Goal: Task Accomplishment & Management: Complete application form

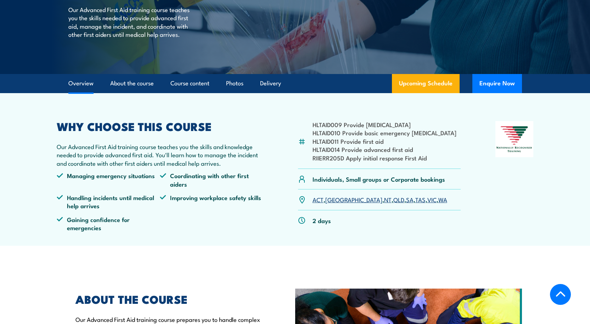
scroll to position [248, 0]
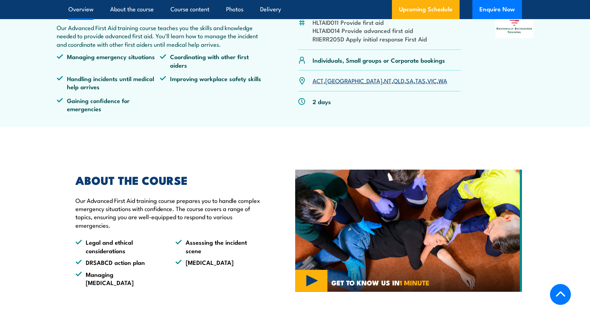
click at [406, 81] on link "SA" at bounding box center [409, 80] width 7 height 9
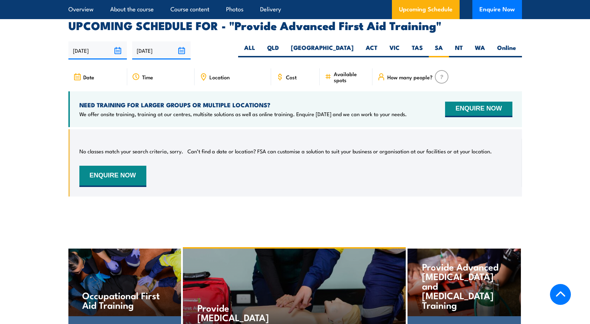
scroll to position [1125, 0]
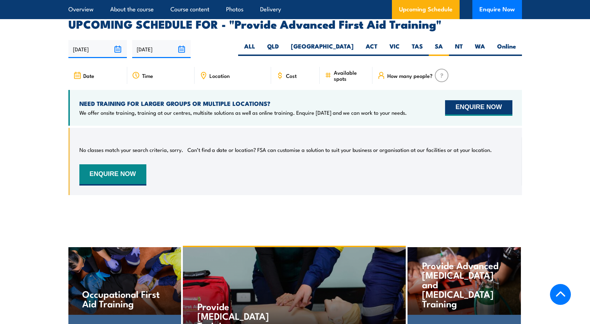
click at [477, 100] on button "ENQUIRE NOW" at bounding box center [478, 108] width 67 height 16
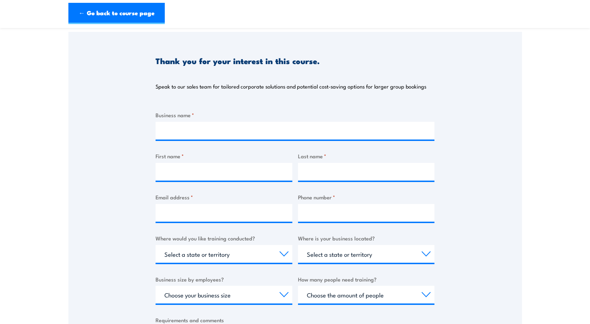
scroll to position [71, 0]
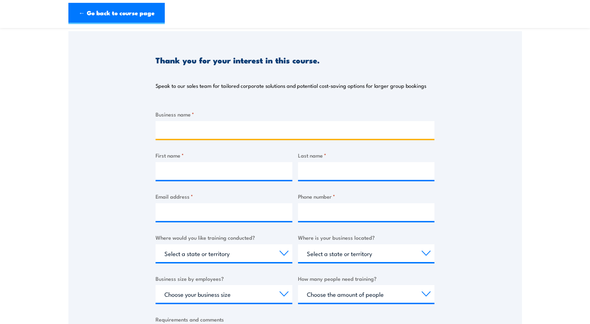
click at [173, 129] on input "Business name *" at bounding box center [294, 130] width 279 height 18
type input "l"
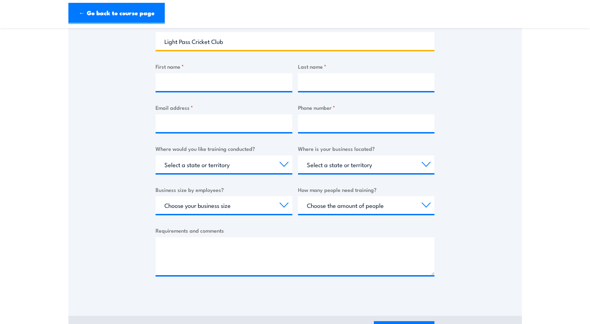
scroll to position [177, 0]
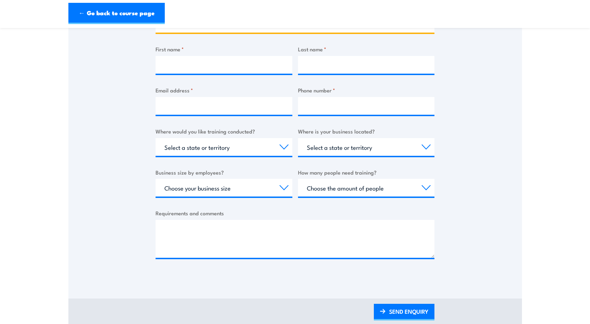
type input "Light Pass Cricket Club"
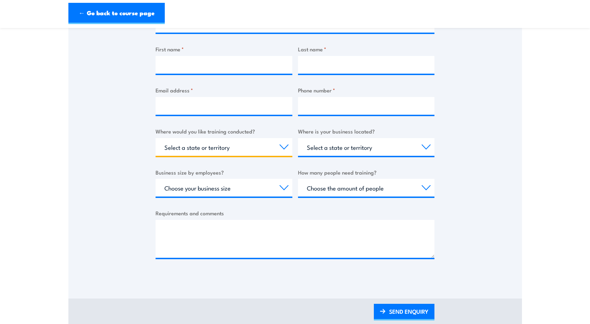
click at [281, 143] on select "Select a state or territory Nationally - multiple locations [GEOGRAPHIC_DATA] […" at bounding box center [223, 147] width 137 height 18
select select "SA"
click at [155, 138] on select "Select a state or territory Nationally - multiple locations [GEOGRAPHIC_DATA] […" at bounding box center [223, 147] width 137 height 18
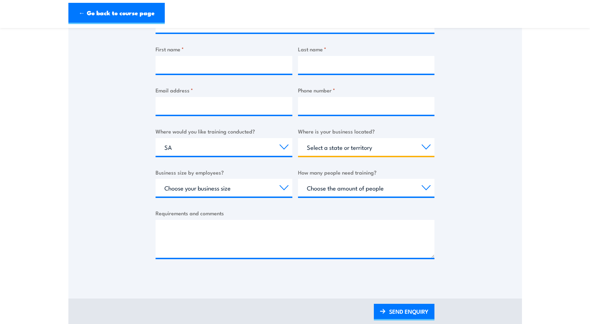
click at [424, 145] on select "Select a state or territory [GEOGRAPHIC_DATA] [GEOGRAPHIC_DATA] [GEOGRAPHIC_DAT…" at bounding box center [366, 147] width 137 height 18
select select "SA"
click at [298, 138] on select "Select a state or territory [GEOGRAPHIC_DATA] [GEOGRAPHIC_DATA] [GEOGRAPHIC_DAT…" at bounding box center [366, 147] width 137 height 18
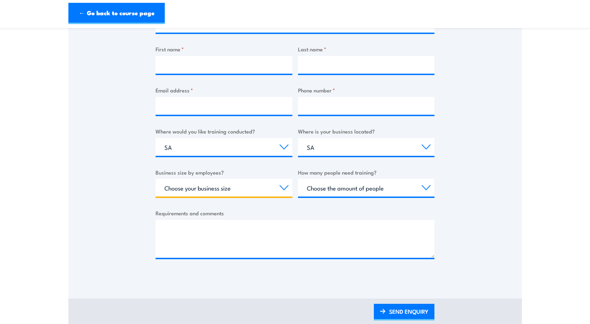
click at [283, 188] on select "Choose your business size 1 to 19 20 to 199 200+" at bounding box center [223, 188] width 137 height 18
select select "1 to 19"
click at [155, 179] on select "Choose your business size 1 to 19 20 to 199 200+" at bounding box center [223, 188] width 137 height 18
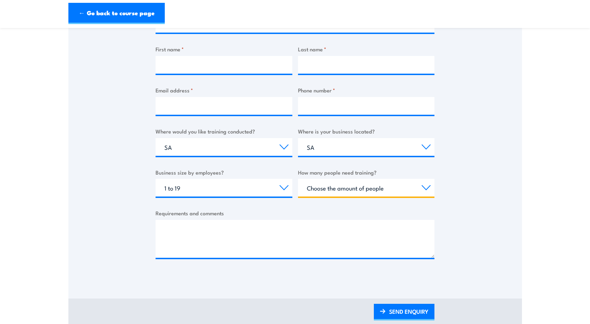
click at [424, 188] on select "Choose the amount of people 1 to 4 5 to 19 20+" at bounding box center [366, 188] width 137 height 18
select select "5 to 19"
click at [298, 179] on select "Choose the amount of people 1 to 4 5 to 19 20+" at bounding box center [366, 188] width 137 height 18
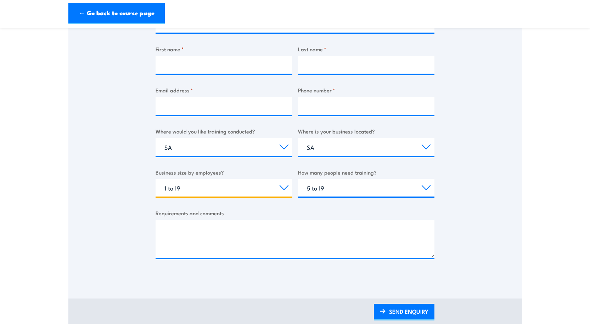
click at [284, 189] on select "Choose your business size 1 to 19 20 to 199 200+" at bounding box center [223, 188] width 137 height 18
select select "20 to 199"
click at [155, 179] on select "Choose your business size 1 to 19 20 to 199 200+" at bounding box center [223, 188] width 137 height 18
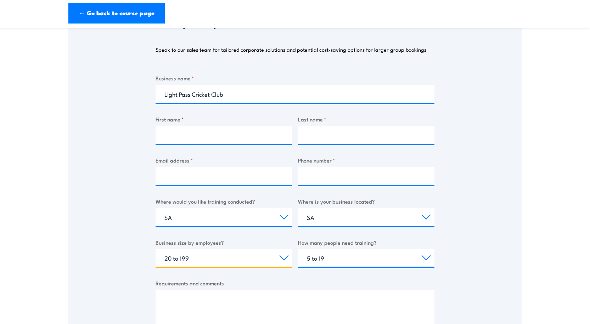
scroll to position [106, 0]
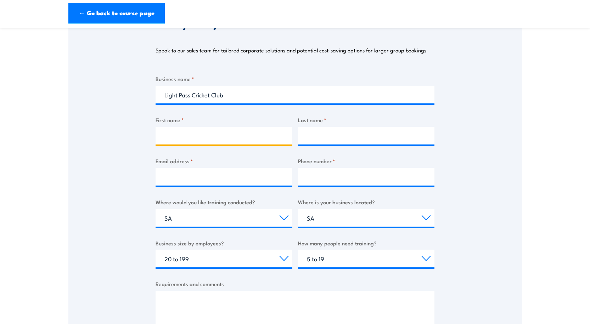
click at [174, 137] on input "First name *" at bounding box center [223, 136] width 137 height 18
type input "[PERSON_NAME]"
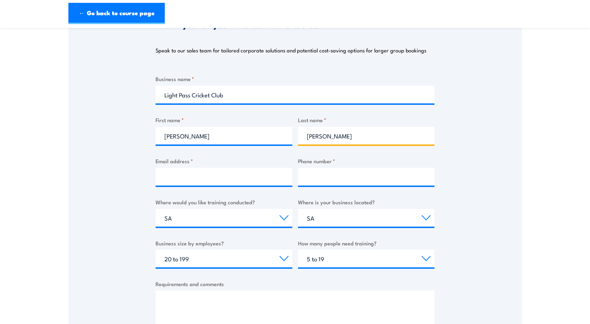
type input "0467816475"
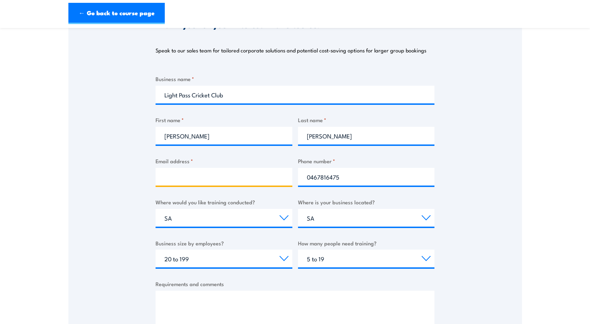
click at [200, 178] on input "Email address *" at bounding box center [223, 177] width 137 height 18
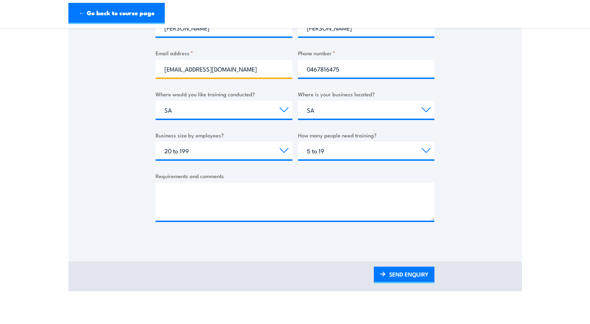
scroll to position [283, 0]
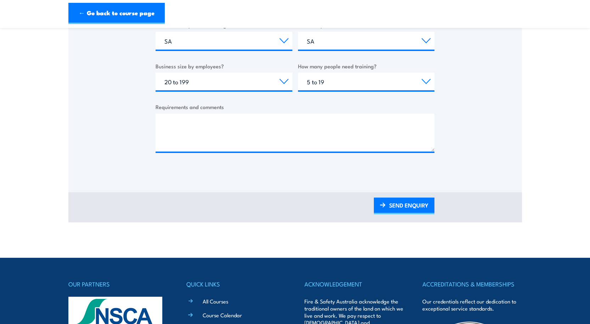
type input "[EMAIL_ADDRESS][DOMAIN_NAME]"
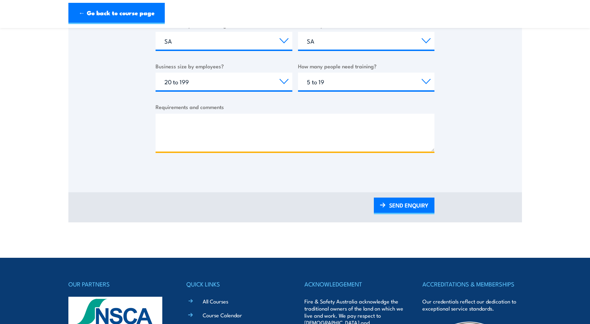
click at [168, 123] on textarea "Requirements and comments" at bounding box center [294, 133] width 279 height 38
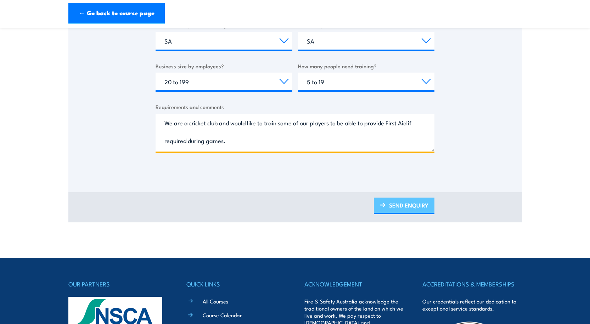
type textarea "We are a cricket club and would like to train some of our players to be able to…"
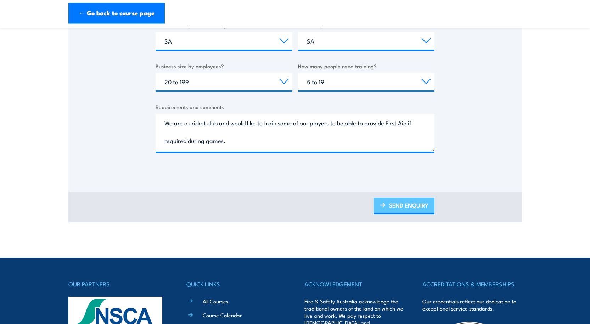
drag, startPoint x: 417, startPoint y: 203, endPoint x: 419, endPoint y: 207, distance: 4.0
click at [417, 203] on link "SEND ENQUIRY" at bounding box center [404, 206] width 61 height 17
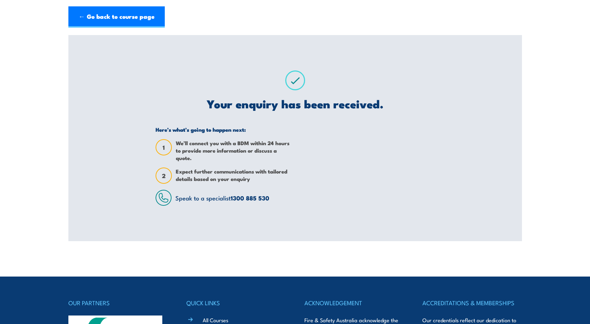
scroll to position [0, 0]
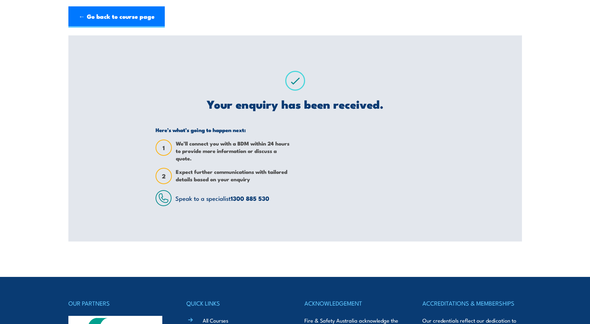
click at [364, 194] on div at bounding box center [367, 166] width 134 height 80
